Goal: Task Accomplishment & Management: Manage account settings

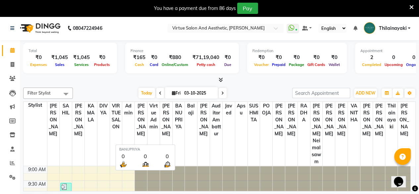
scroll to position [17, 0]
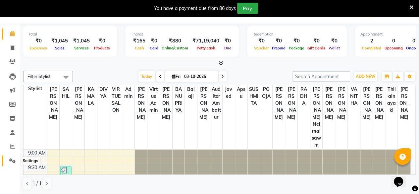
click at [13, 159] on icon at bounding box center [12, 160] width 6 height 5
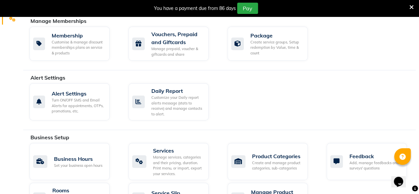
scroll to position [184, 0]
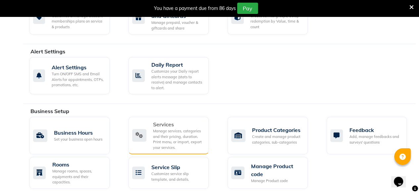
click at [163, 139] on div "Manage services, categories and their pricing, duration. Print menu, or import,…" at bounding box center [178, 139] width 50 height 22
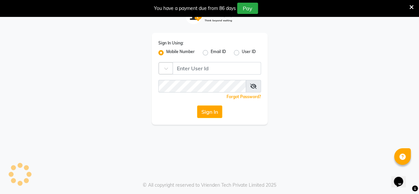
scroll to position [16, 0]
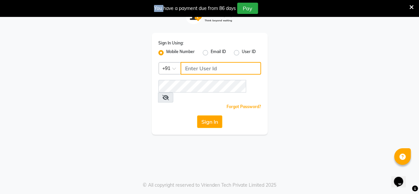
type input "7200585991"
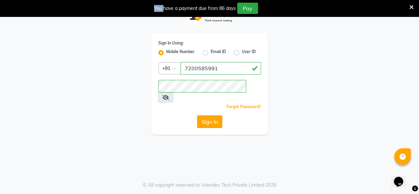
click at [207, 115] on button "Sign In" at bounding box center [209, 121] width 25 height 13
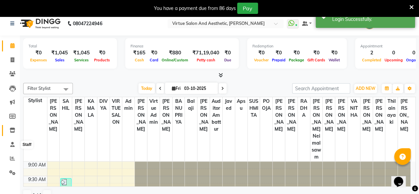
scroll to position [17, 0]
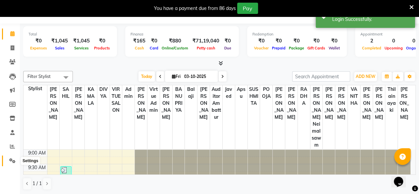
click at [7, 158] on span at bounding box center [13, 161] width 12 height 8
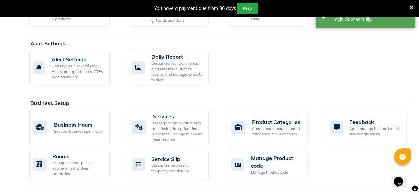
scroll to position [193, 0]
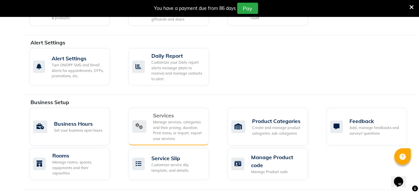
click at [161, 137] on div "Manage services, categories and their pricing, duration. Print menu, or import,…" at bounding box center [178, 130] width 50 height 22
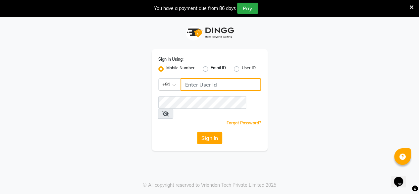
type input "7200585991"
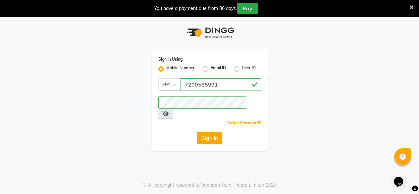
click at [215, 131] on button "Sign In" at bounding box center [209, 137] width 25 height 13
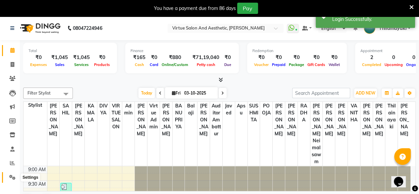
click at [11, 179] on icon at bounding box center [12, 177] width 6 height 5
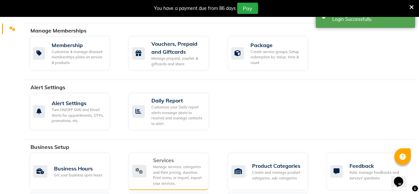
click at [173, 164] on div "Manage services, categories and their pricing, duration. Print menu, or import,…" at bounding box center [178, 175] width 50 height 22
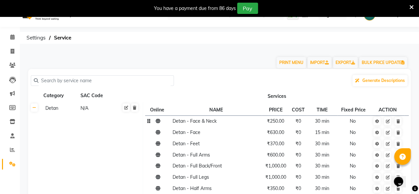
scroll to position [21, 0]
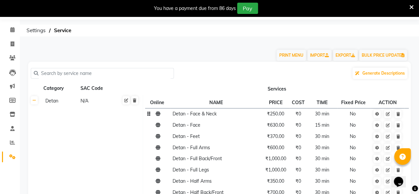
click at [272, 114] on span "₹250.00" at bounding box center [275, 114] width 17 height 6
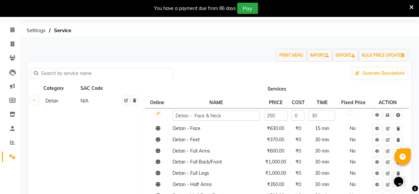
click at [272, 114] on input "250" at bounding box center [276, 115] width 24 height 10
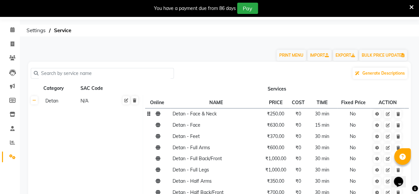
click at [272, 114] on span "₹250.00" at bounding box center [275, 114] width 17 height 6
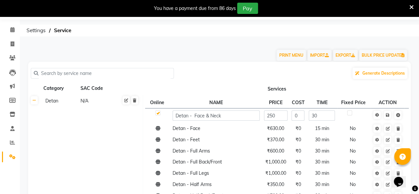
click at [272, 114] on input "250" at bounding box center [276, 115] width 24 height 10
type input "850"
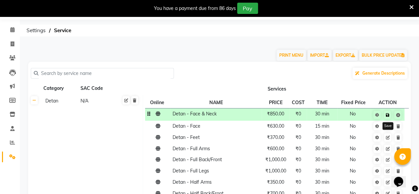
click at [389, 117] on icon at bounding box center [388, 115] width 4 height 4
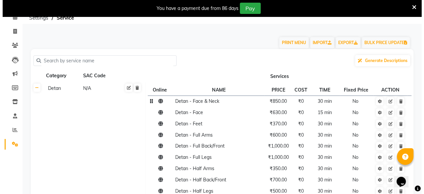
scroll to position [0, 0]
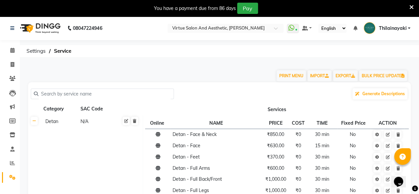
click at [409, 28] on link "Thilainayaki" at bounding box center [387, 28] width 47 height 11
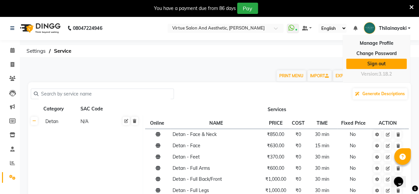
click at [379, 63] on link "Sign out" at bounding box center [376, 64] width 61 height 10
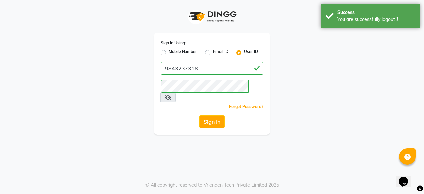
click at [169, 52] on label "Mobile Number" at bounding box center [183, 53] width 28 height 8
click at [169, 52] on input "Mobile Number" at bounding box center [171, 51] width 4 height 4
radio input "true"
radio input "false"
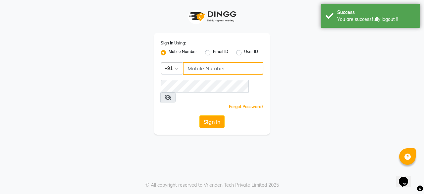
click at [207, 67] on input "Username" at bounding box center [223, 68] width 80 height 13
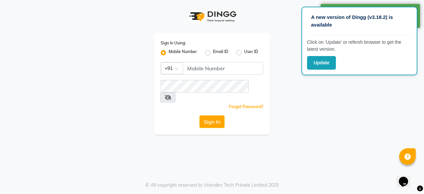
click at [128, 97] on div "Sign In Using: Mobile Number Email ID User ID Country Code × +91 Remember me Fo…" at bounding box center [212, 67] width 378 height 134
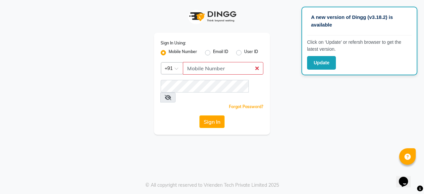
click at [346, 125] on div "A new version of Dingg (v3.18.2) is available Click on ‘Update’ or refersh brow…" at bounding box center [212, 97] width 424 height 194
click at [318, 59] on button "Update" at bounding box center [321, 63] width 29 height 14
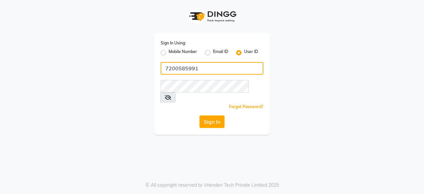
click at [192, 67] on input "7200585991" at bounding box center [212, 68] width 103 height 13
type input "9500711186"
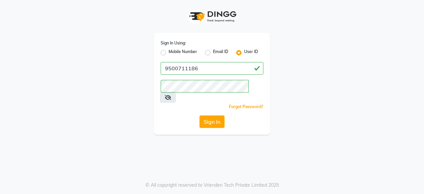
click at [199, 115] on button "Sign In" at bounding box center [211, 121] width 25 height 13
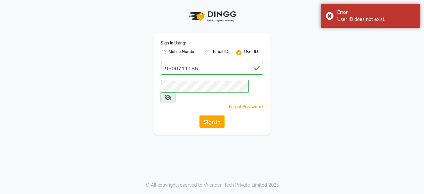
click at [199, 115] on button "Sign In" at bounding box center [211, 121] width 25 height 13
click at [166, 54] on div "Mobile Number" at bounding box center [179, 53] width 36 height 8
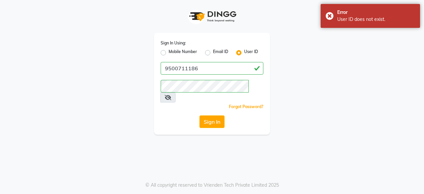
click at [169, 53] on label "Mobile Number" at bounding box center [183, 53] width 28 height 8
click at [169, 53] on input "Mobile Number" at bounding box center [171, 51] width 4 height 4
radio input "true"
radio input "false"
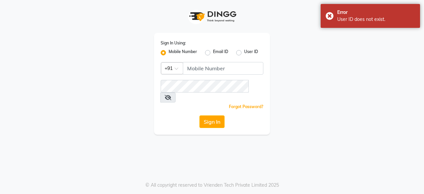
click at [211, 62] on div "Sign In Using: Mobile Number Email ID User ID Country Code × +91 Remember me Fo…" at bounding box center [212, 84] width 116 height 102
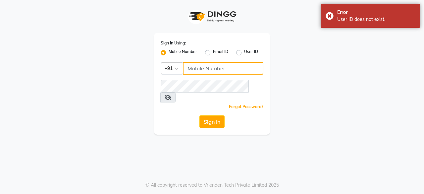
click at [210, 65] on input "Username" at bounding box center [223, 68] width 80 height 13
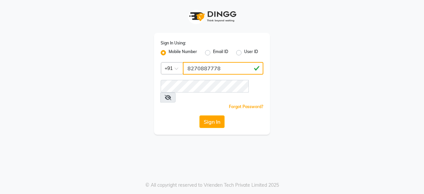
type input "8270887778"
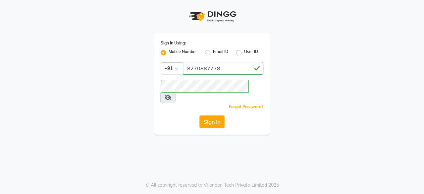
click at [187, 102] on div "Sign In Using: Mobile Number Email ID User ID Country Code × [PHONE_NUMBER] Rem…" at bounding box center [212, 84] width 116 height 102
click at [212, 115] on button "Sign In" at bounding box center [211, 121] width 25 height 13
